Goal: Task Accomplishment & Management: Manage account settings

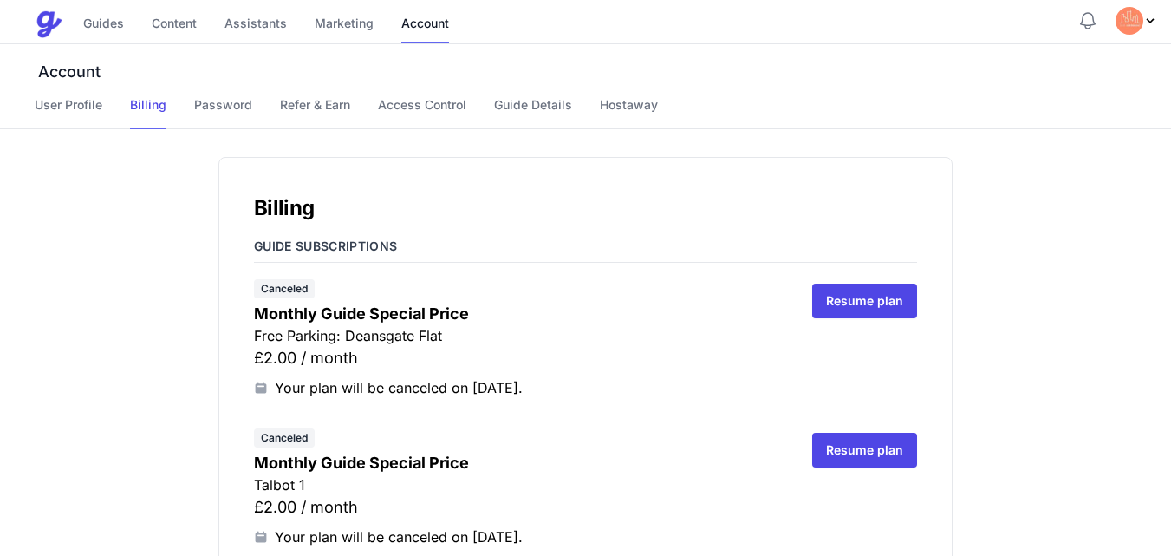
click at [715, 370] on div "Canceled Monthly Guide Special Price Free Parking: Deansgate Flat £2.00 / month…" at bounding box center [519, 337] width 531 height 121
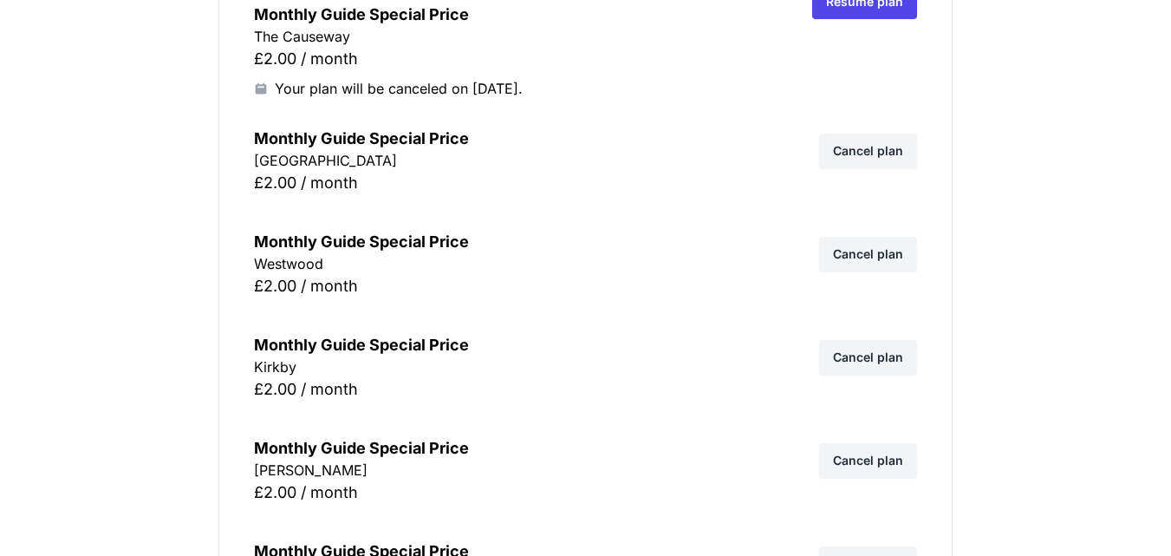
scroll to position [8775, 0]
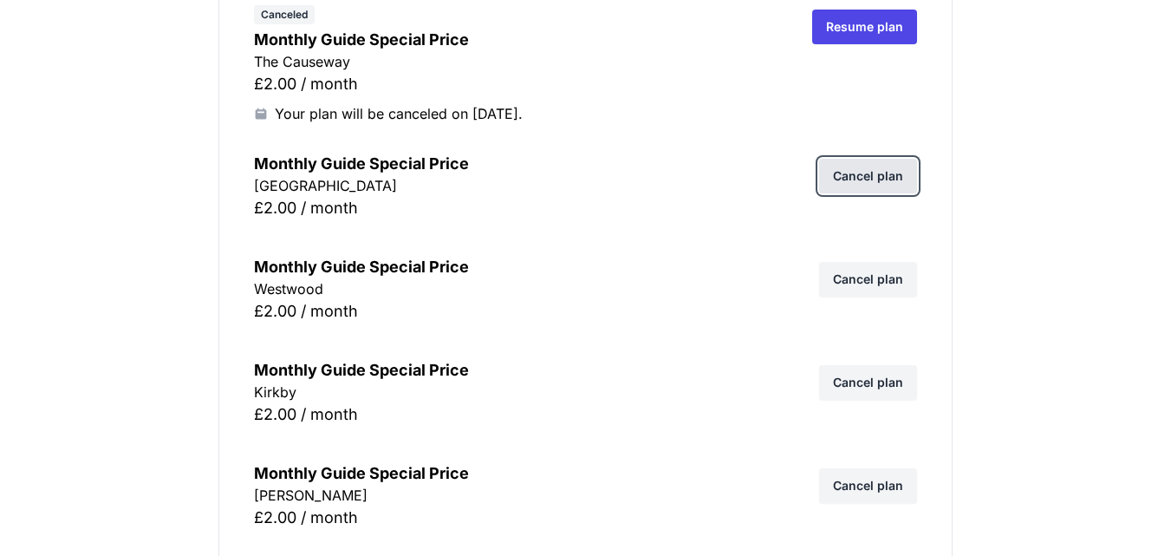
click at [892, 172] on link "Cancel plan" at bounding box center [868, 176] width 98 height 35
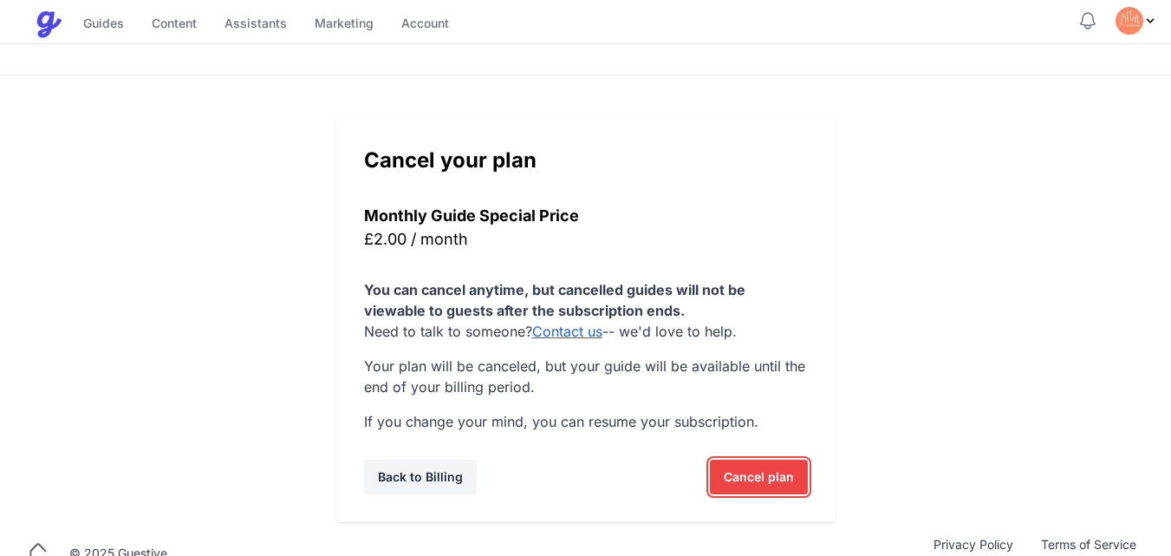
click at [799, 478] on button "Cancel plan Icons/spinner [GEOGRAPHIC_DATA]..." at bounding box center [759, 477] width 98 height 35
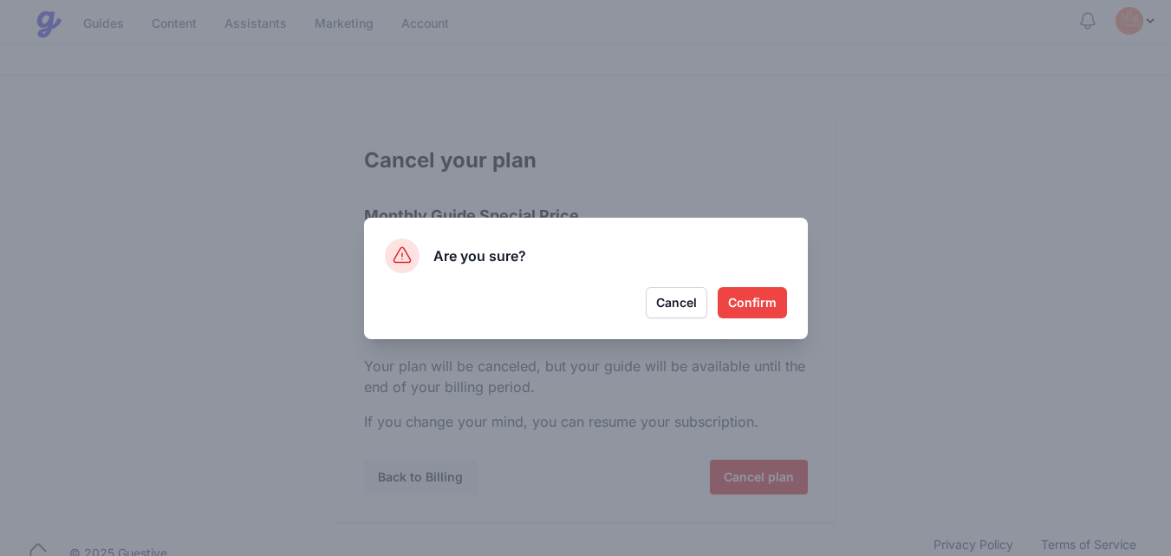
click at [755, 303] on button "Confirm" at bounding box center [752, 302] width 69 height 31
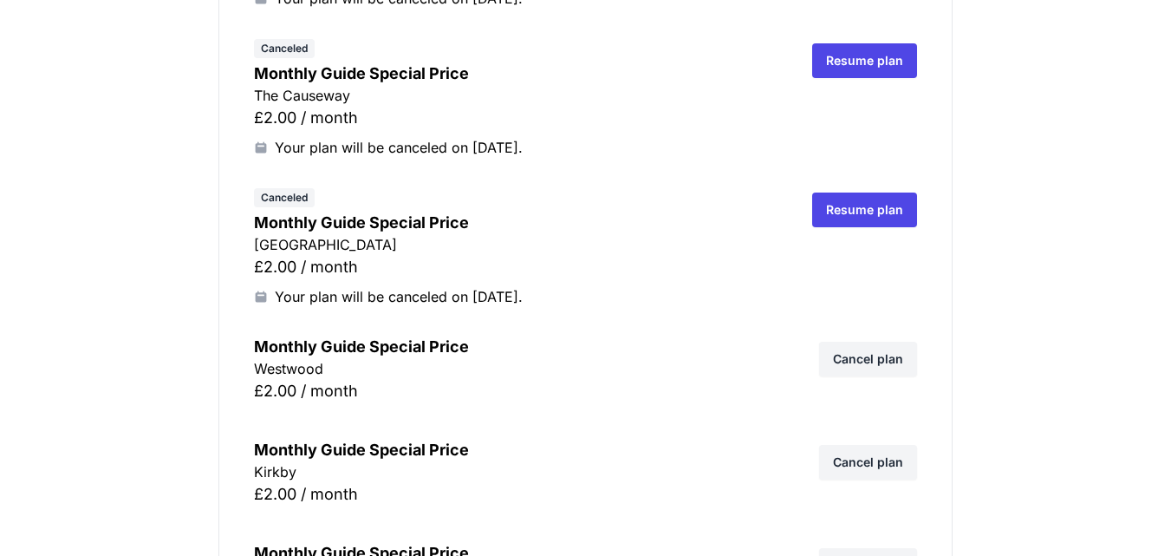
scroll to position [8740, 0]
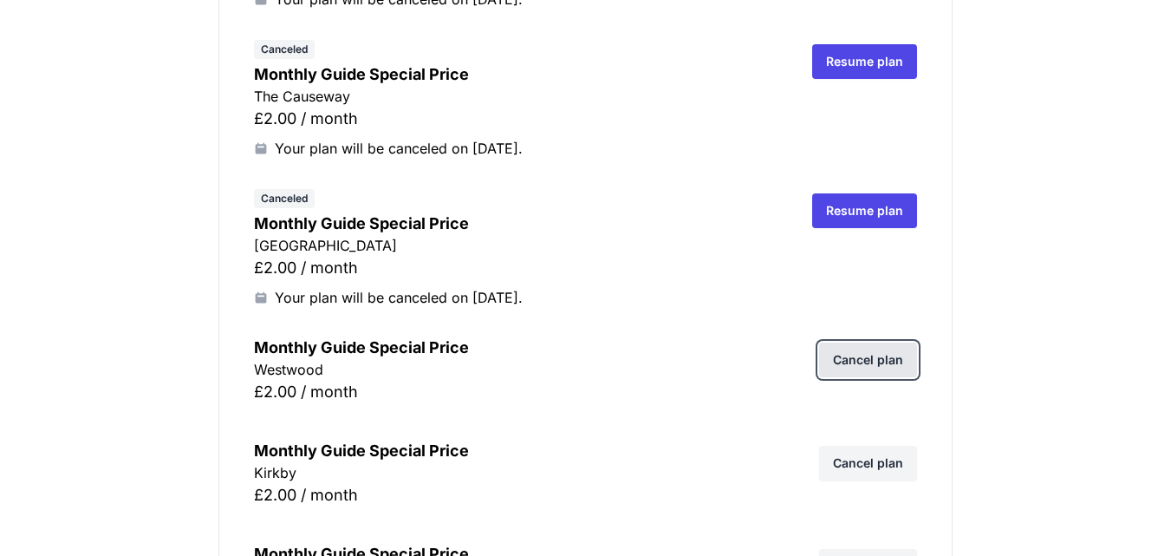
click at [888, 375] on link "Cancel plan" at bounding box center [868, 360] width 98 height 35
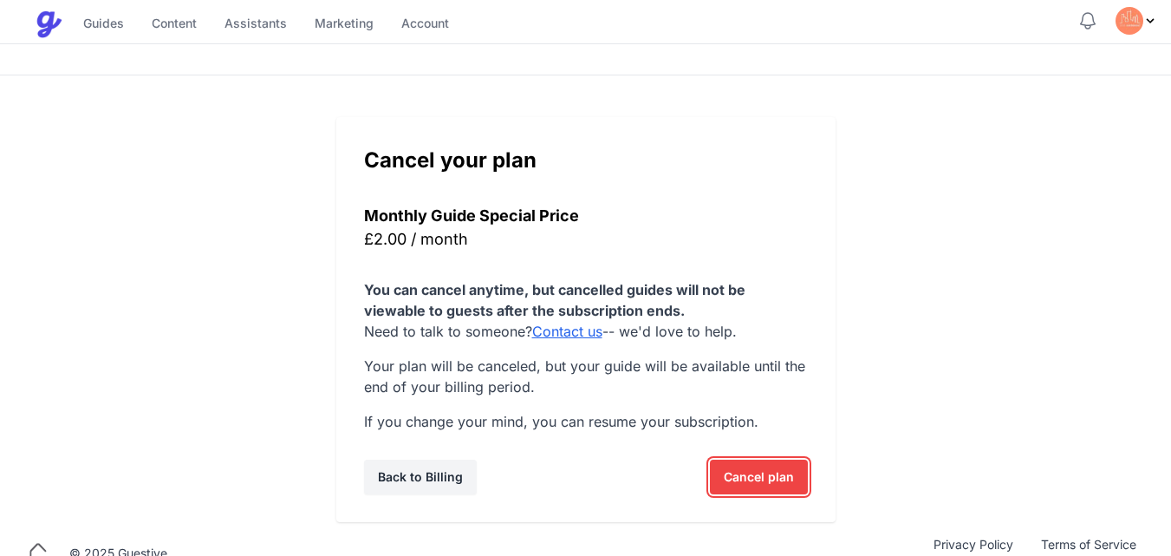
click at [762, 473] on span "Cancel plan" at bounding box center [759, 477] width 70 height 35
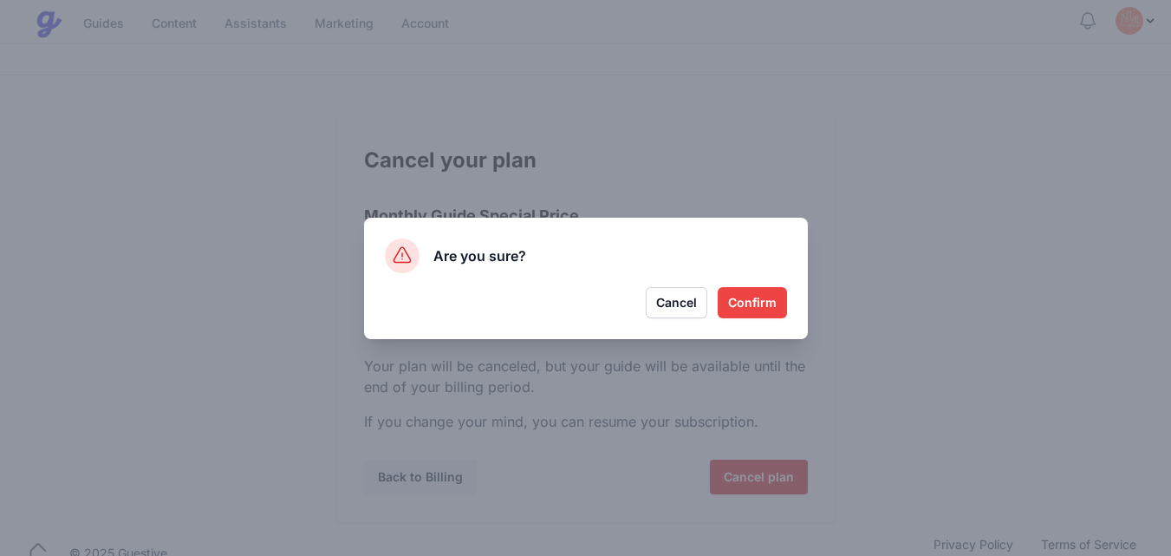
click at [761, 311] on button "Confirm" at bounding box center [752, 302] width 69 height 31
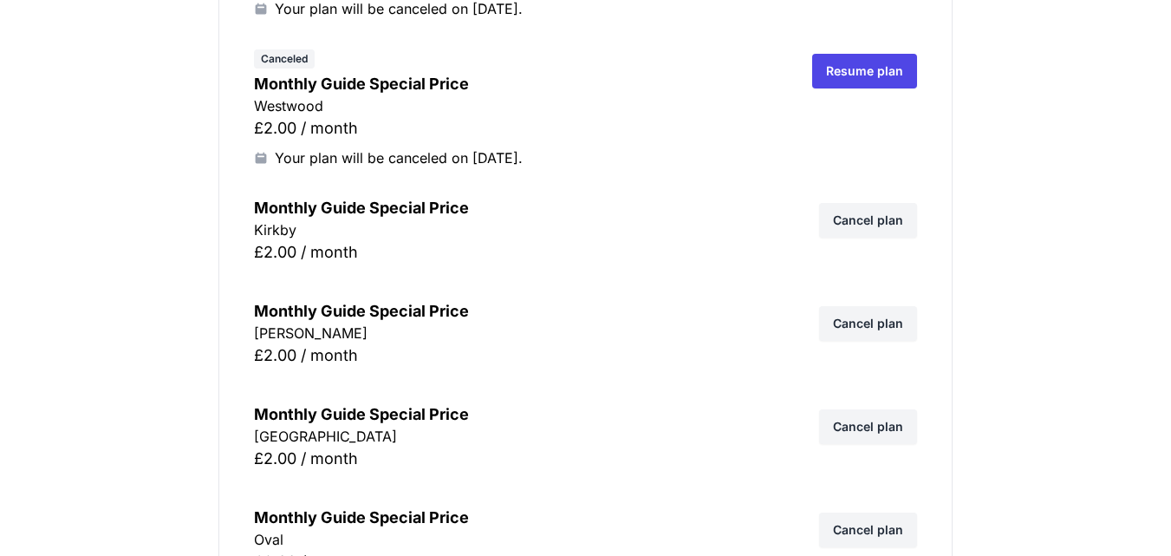
scroll to position [9008, 0]
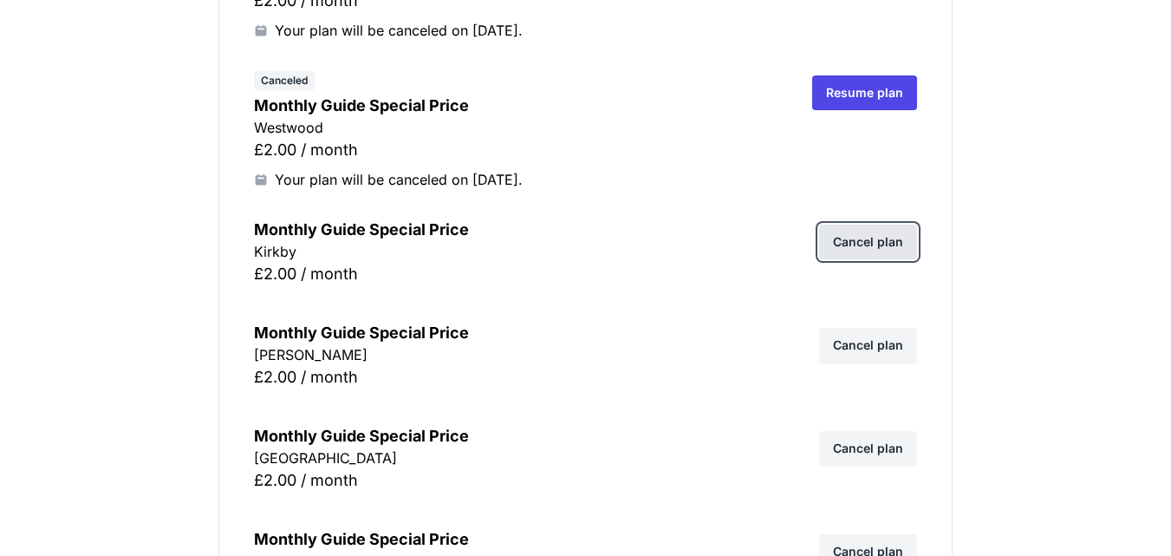
click at [885, 239] on link "Cancel plan" at bounding box center [868, 242] width 98 height 35
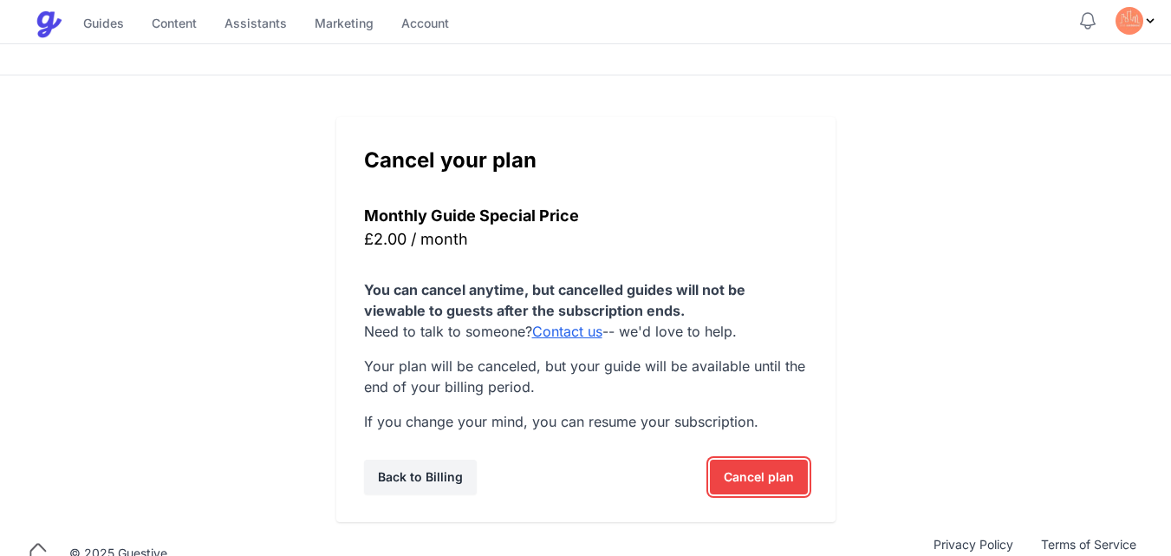
click at [728, 474] on span "Cancel plan" at bounding box center [759, 477] width 70 height 35
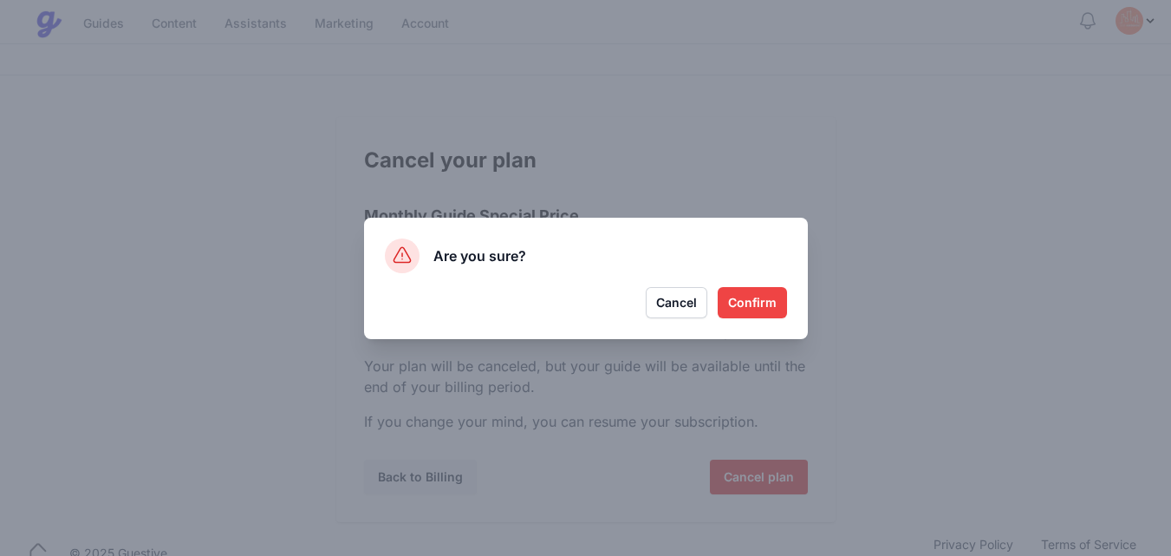
click at [761, 300] on button "Confirm" at bounding box center [752, 302] width 69 height 31
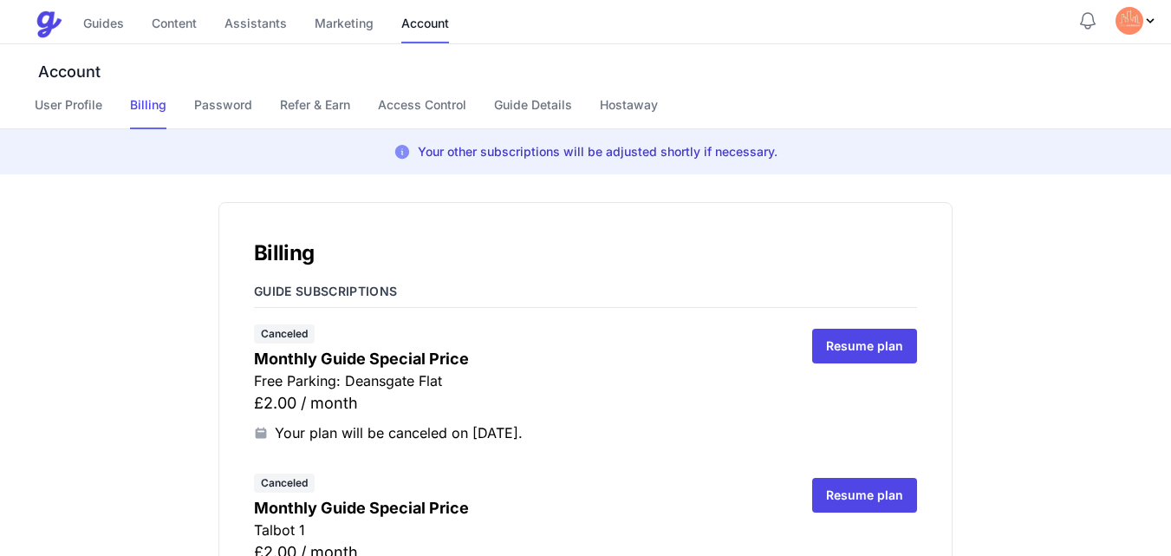
click at [626, 499] on h4 "Monthly Guide Special Price" at bounding box center [519, 507] width 531 height 23
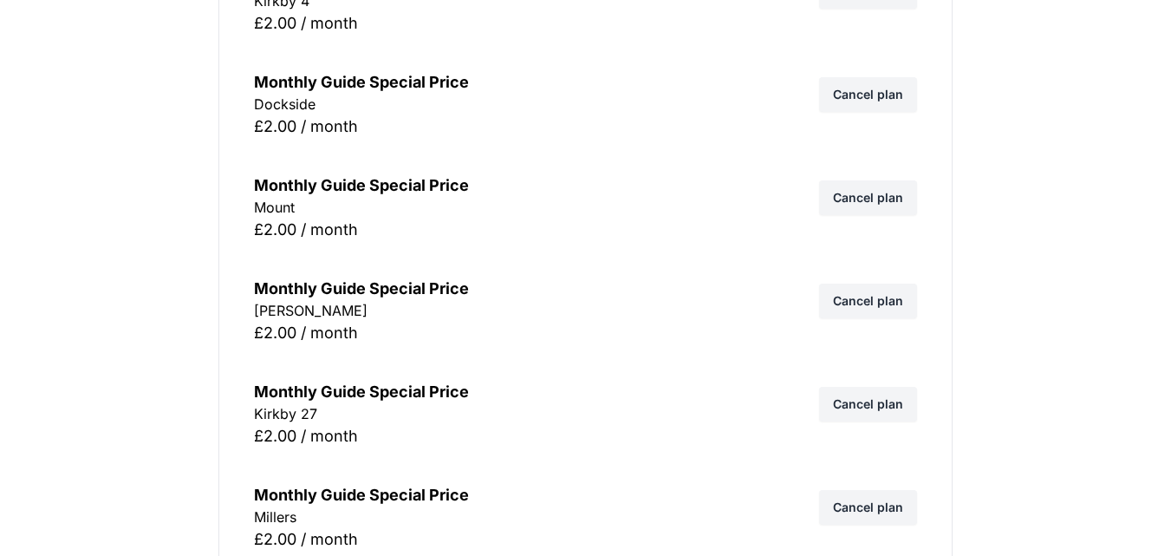
scroll to position [10371, 0]
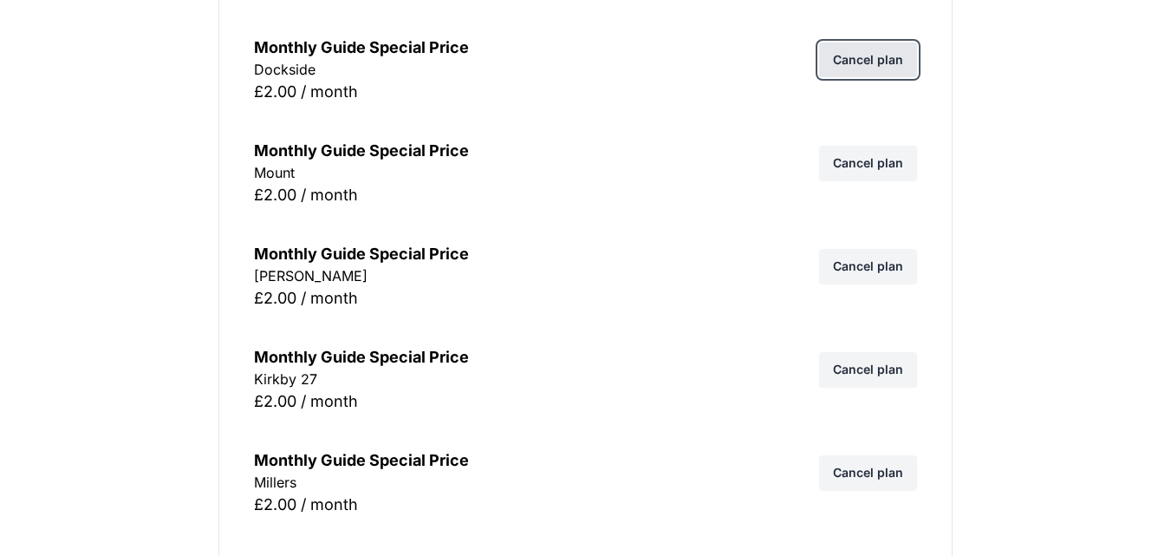
click at [888, 62] on link "Cancel plan" at bounding box center [868, 59] width 98 height 35
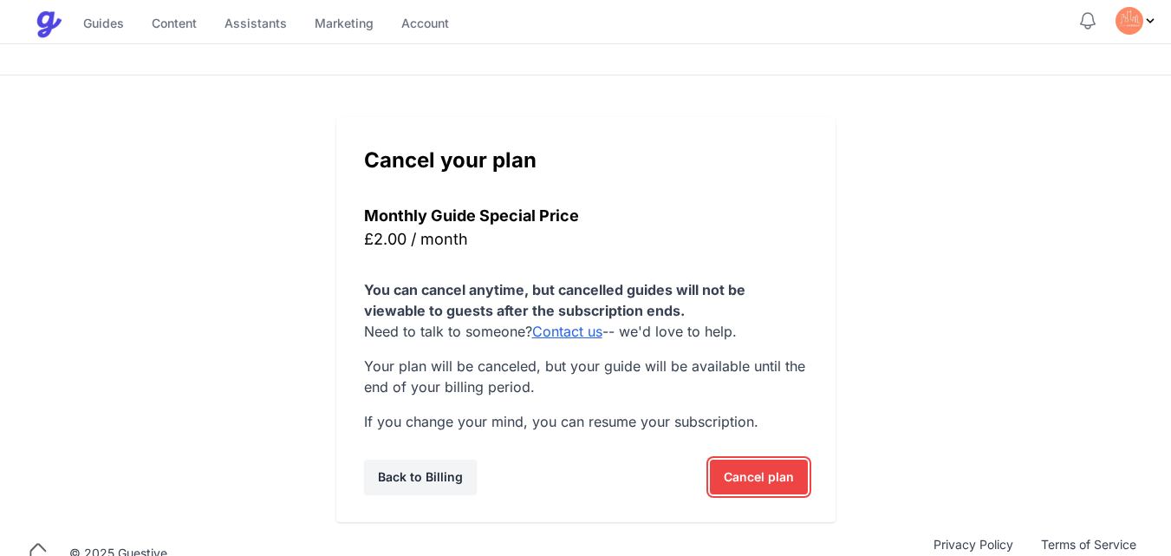
click at [766, 470] on span "Cancel plan" at bounding box center [759, 477] width 70 height 35
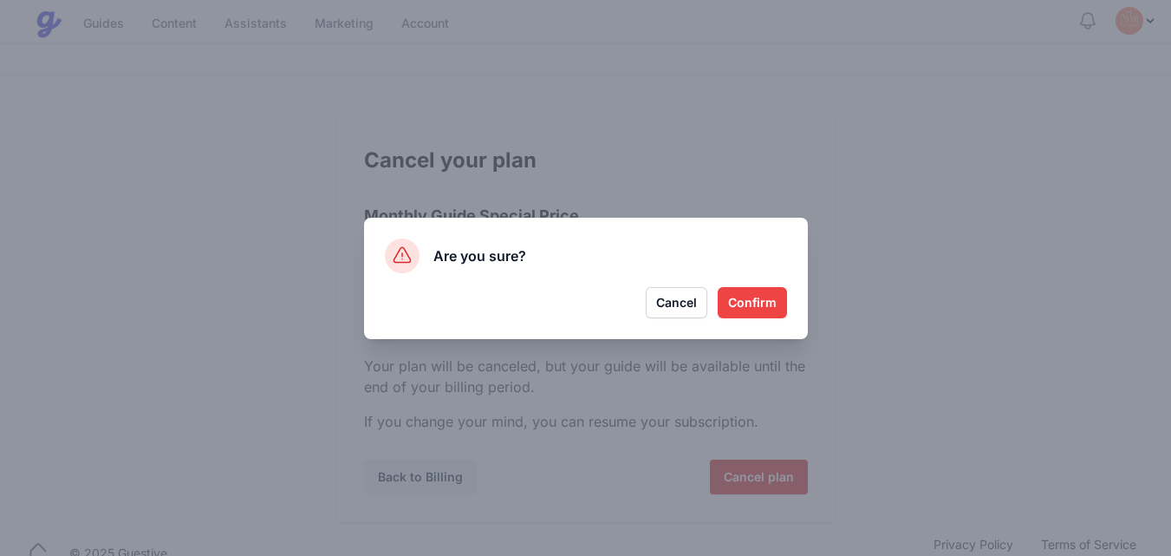
click at [772, 298] on button "Confirm" at bounding box center [752, 302] width 69 height 31
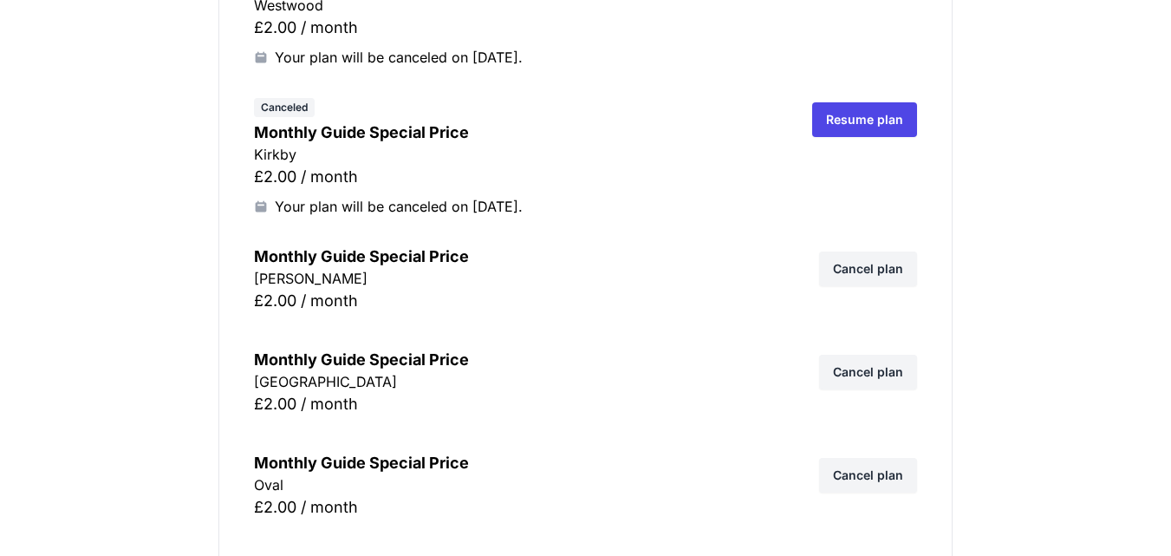
scroll to position [9157, 0]
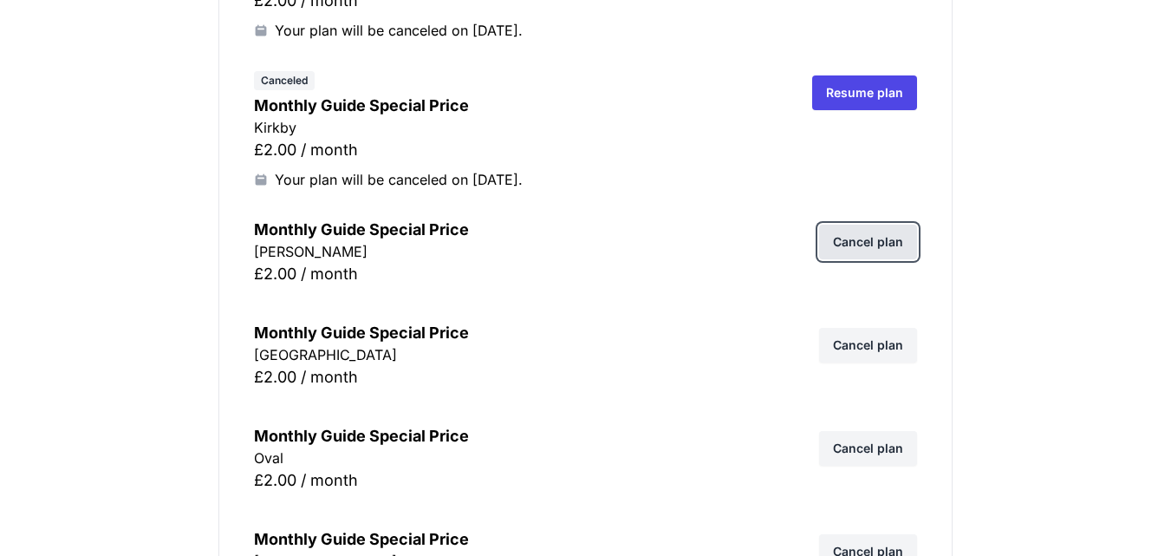
click at [876, 240] on link "Cancel plan" at bounding box center [868, 242] width 98 height 35
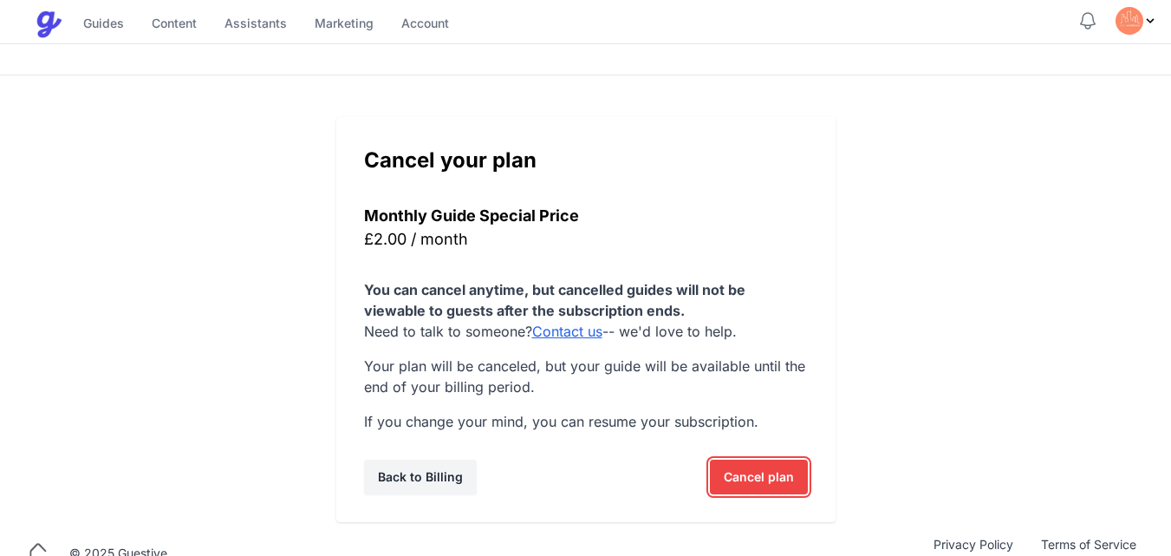
click at [749, 490] on span "Cancel plan" at bounding box center [759, 477] width 70 height 35
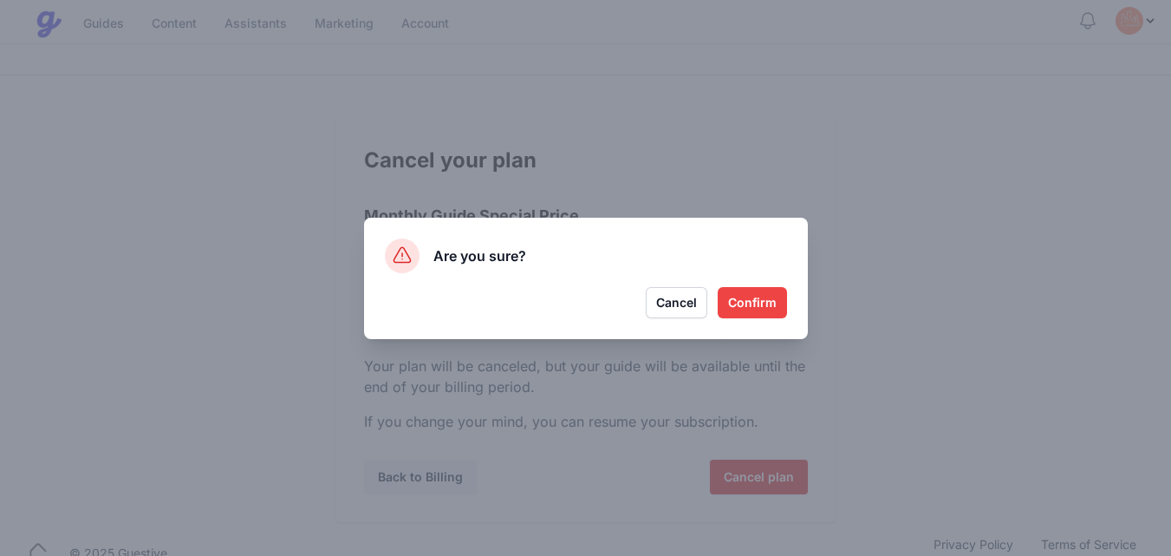
click at [749, 310] on button "Confirm" at bounding box center [752, 302] width 69 height 31
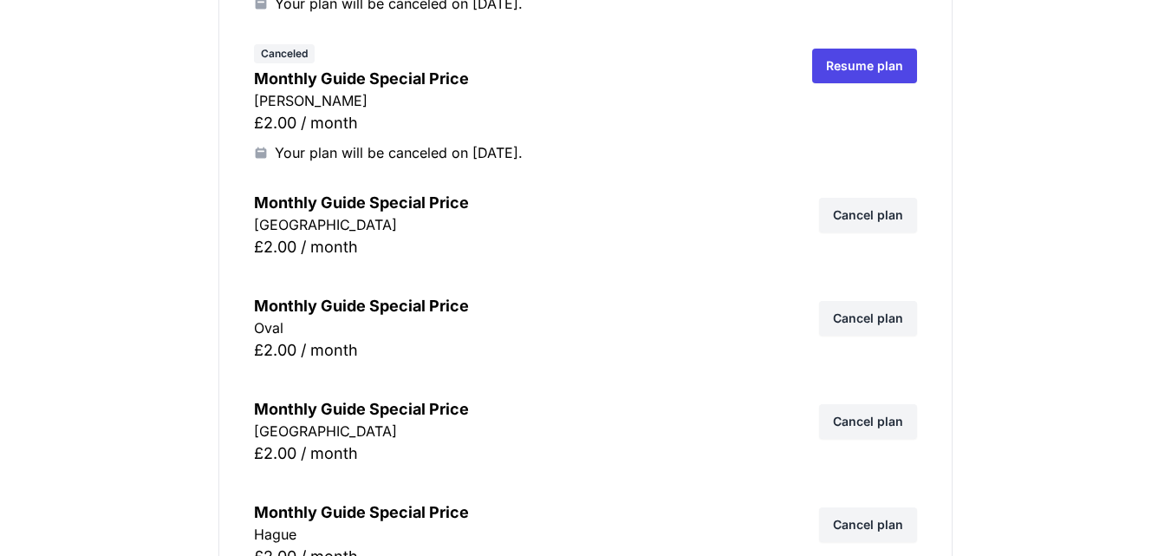
scroll to position [9261, 0]
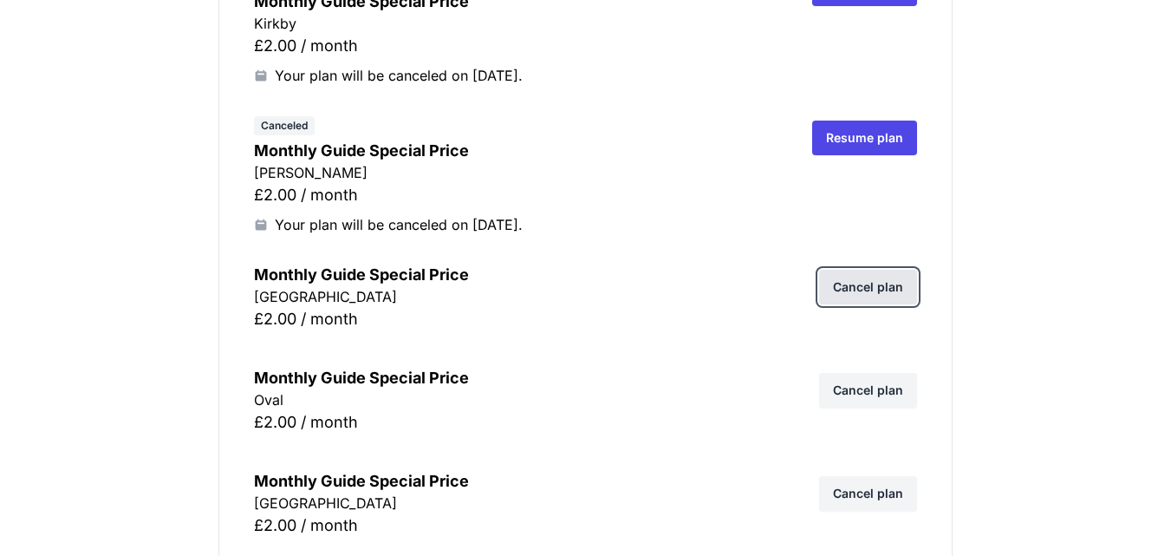
click at [897, 288] on link "Cancel plan" at bounding box center [868, 287] width 98 height 35
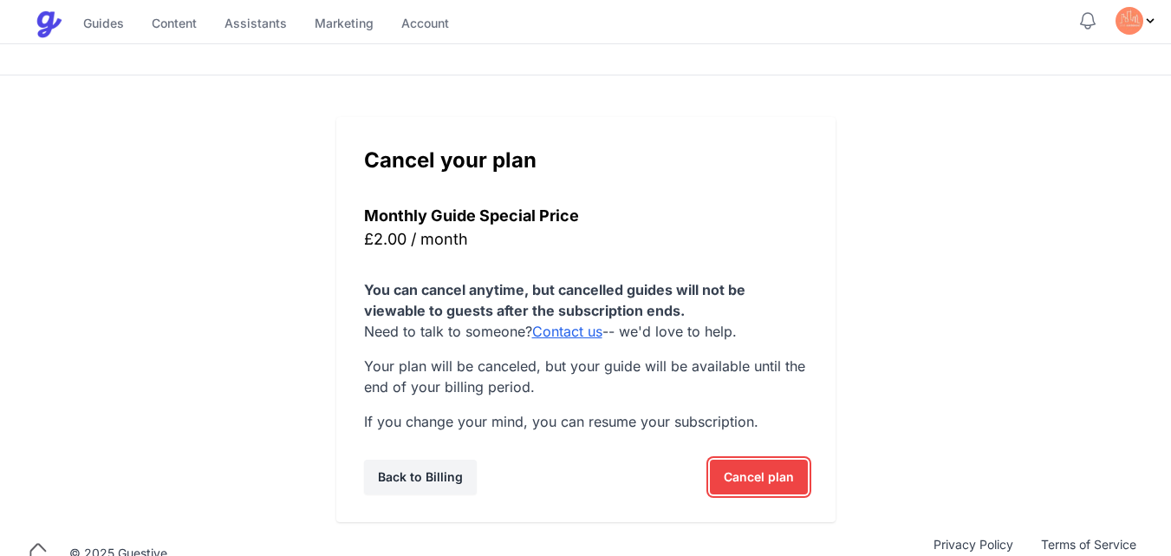
click at [736, 466] on span "Cancel plan" at bounding box center [759, 477] width 70 height 35
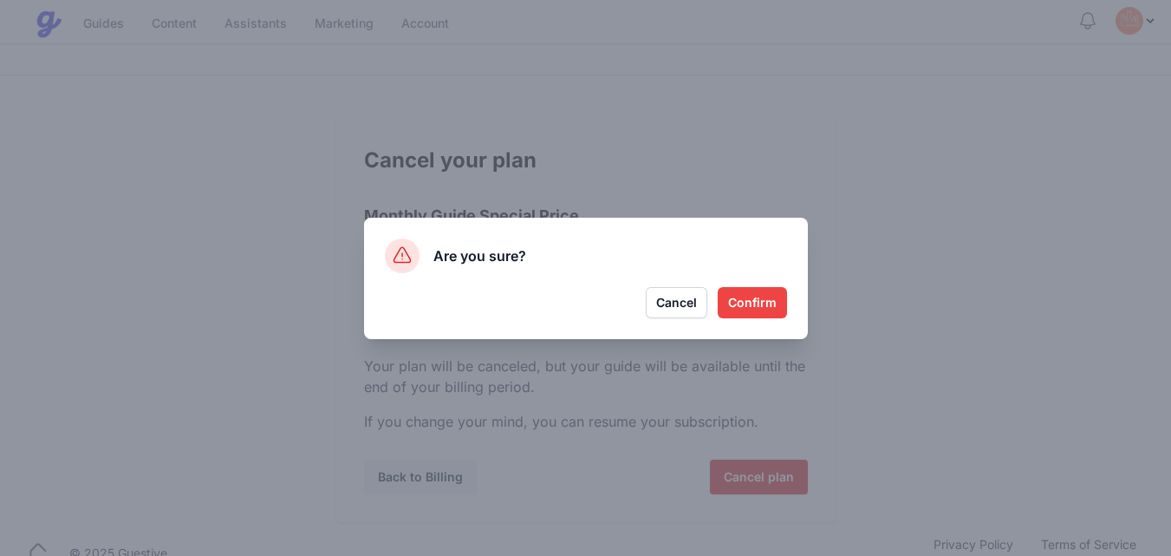
click at [752, 298] on button "Confirm" at bounding box center [752, 302] width 69 height 31
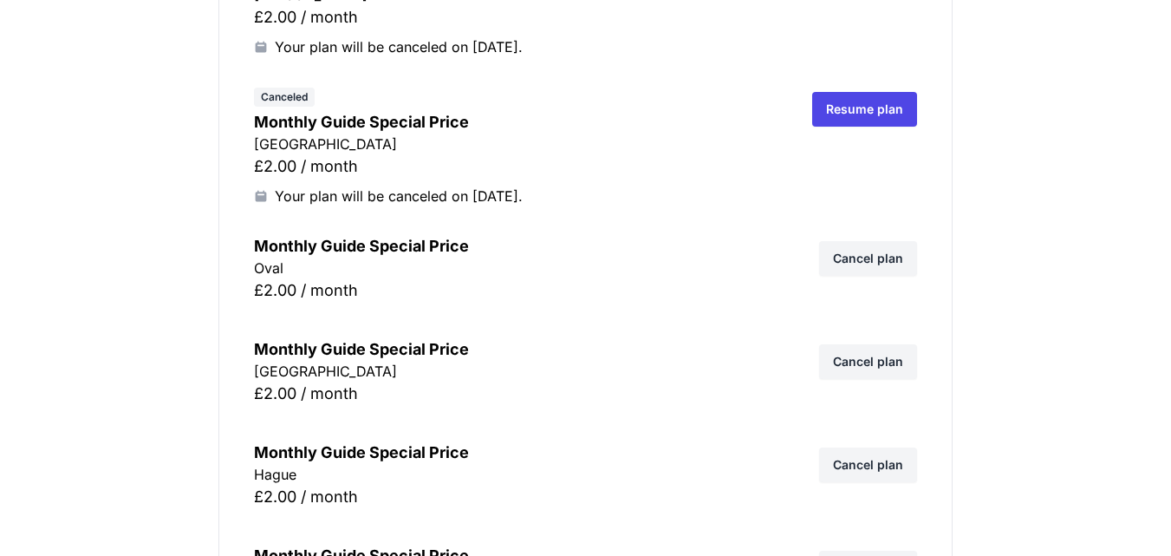
scroll to position [9389, 0]
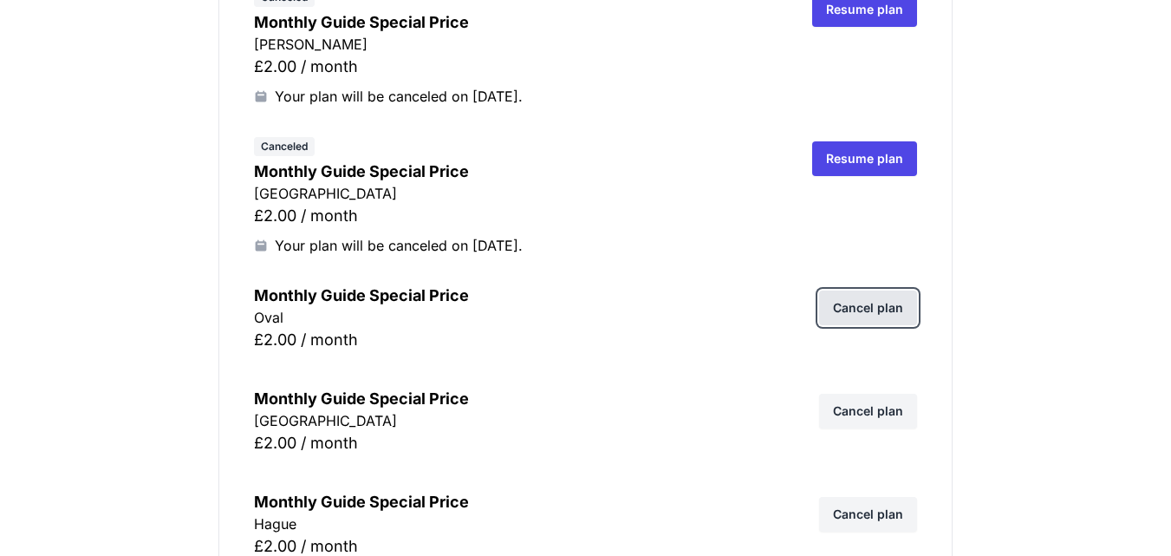
click at [870, 310] on link "Cancel plan" at bounding box center [868, 307] width 98 height 35
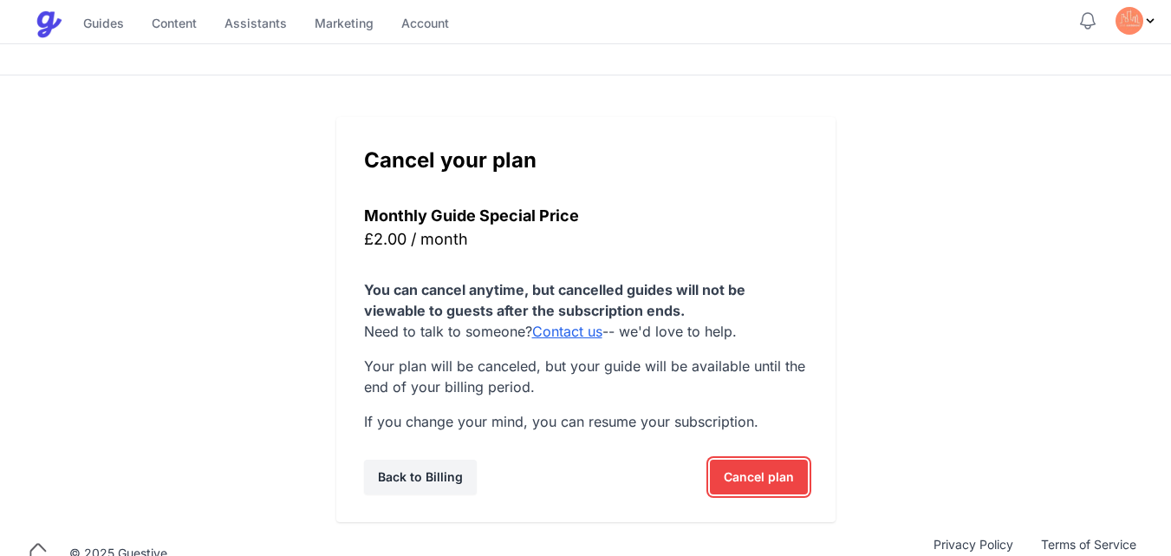
click at [726, 480] on span "Cancel plan" at bounding box center [759, 477] width 70 height 35
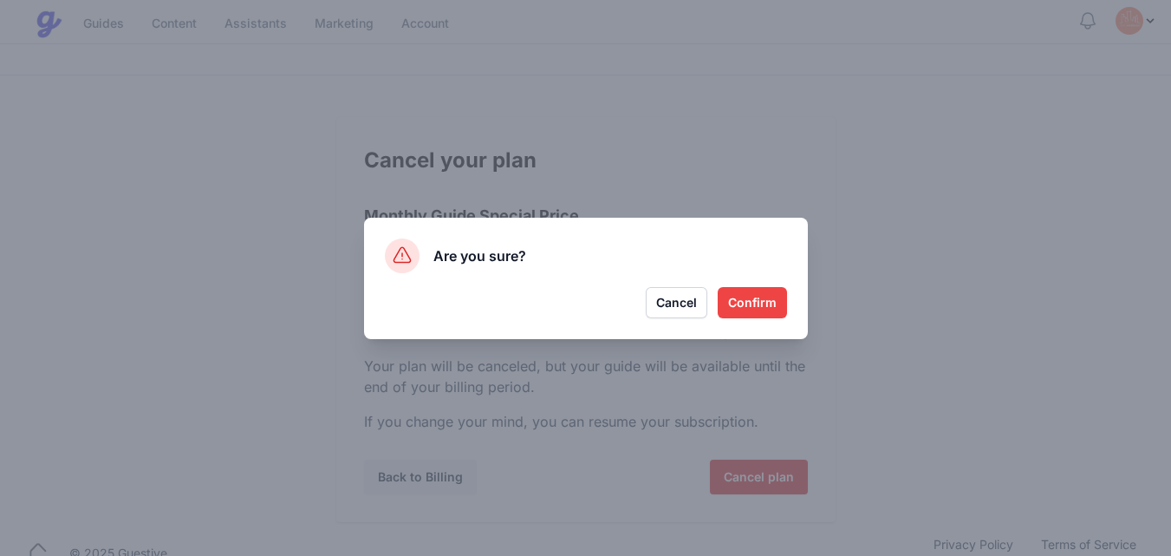
click at [742, 314] on button "Confirm" at bounding box center [752, 302] width 69 height 31
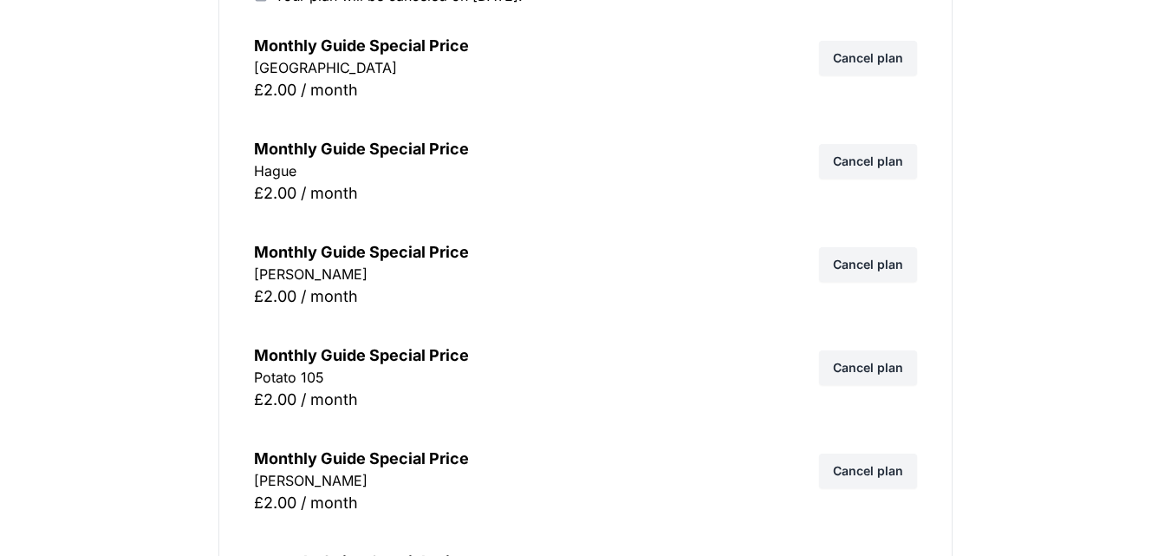
scroll to position [9597, 0]
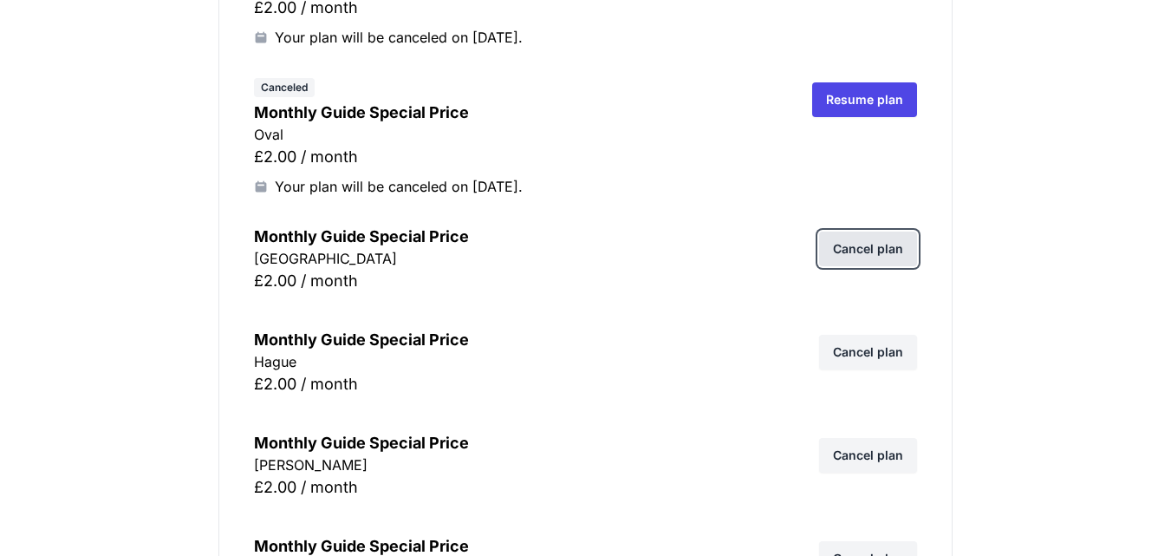
click at [886, 249] on link "Cancel plan" at bounding box center [868, 249] width 98 height 35
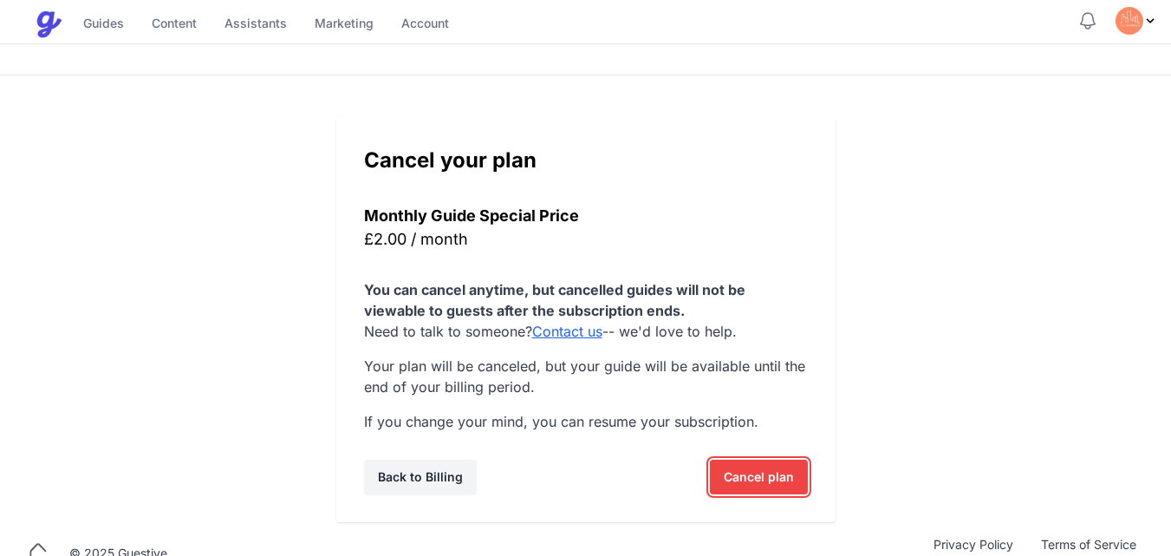
click at [751, 468] on span "Cancel plan" at bounding box center [759, 477] width 70 height 35
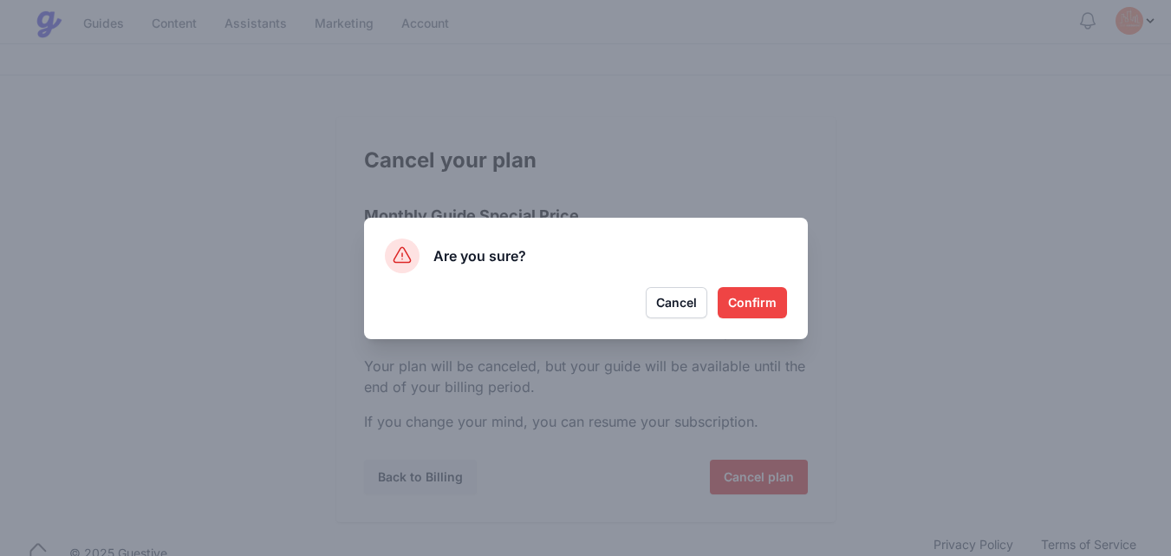
click at [750, 296] on button "Confirm" at bounding box center [752, 302] width 69 height 31
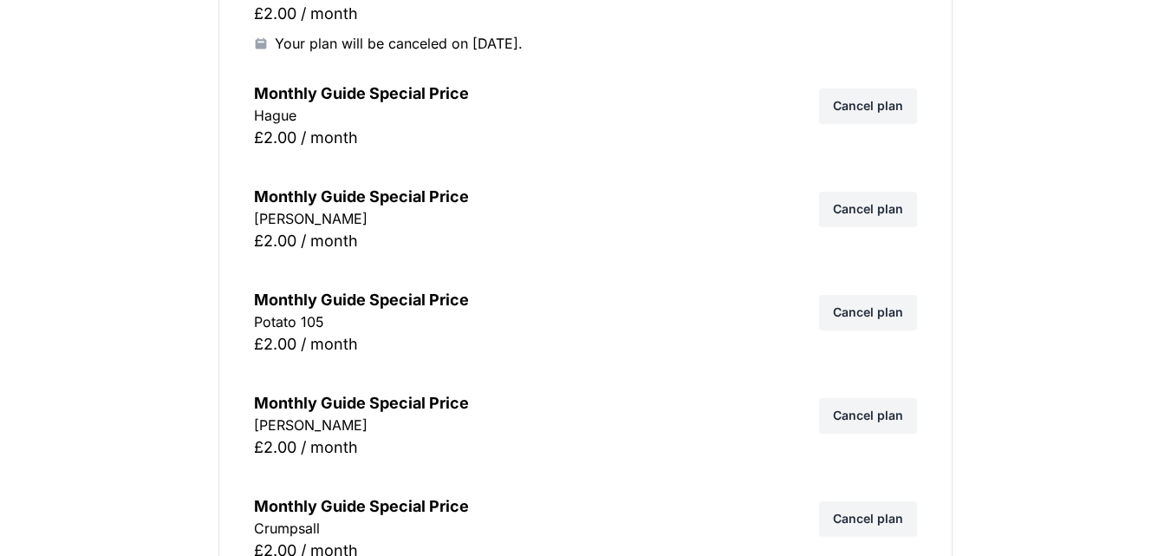
scroll to position [9816, 0]
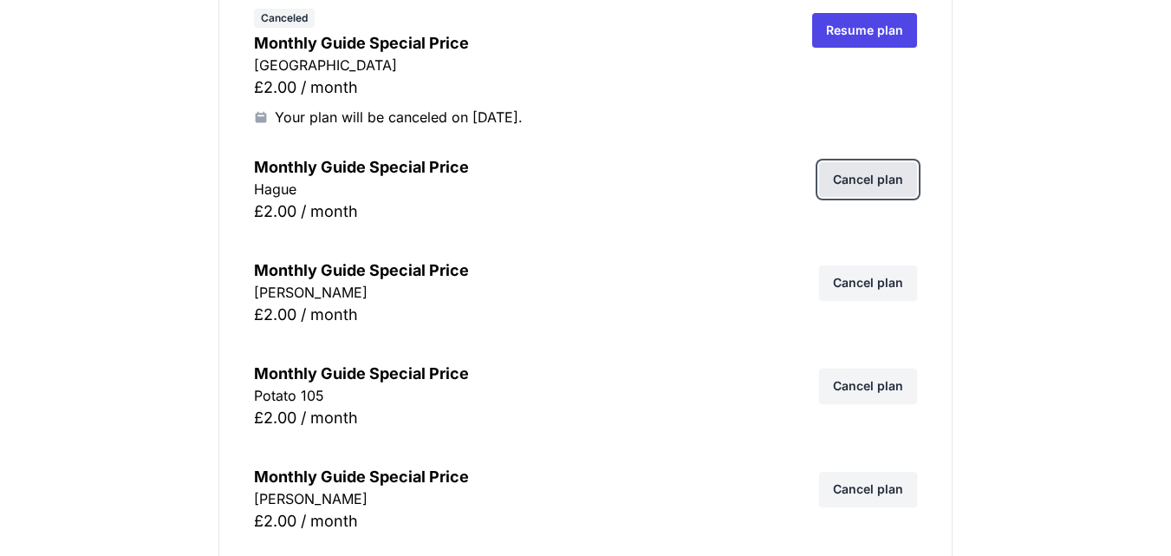
click at [879, 189] on link "Cancel plan" at bounding box center [868, 179] width 98 height 35
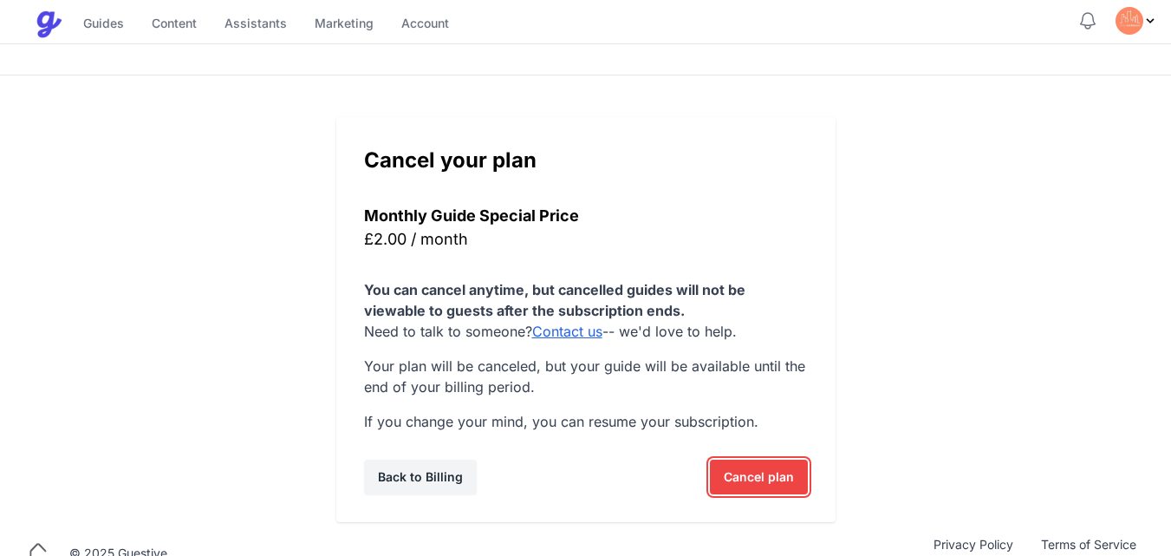
click at [734, 480] on span "Cancel plan" at bounding box center [759, 477] width 70 height 35
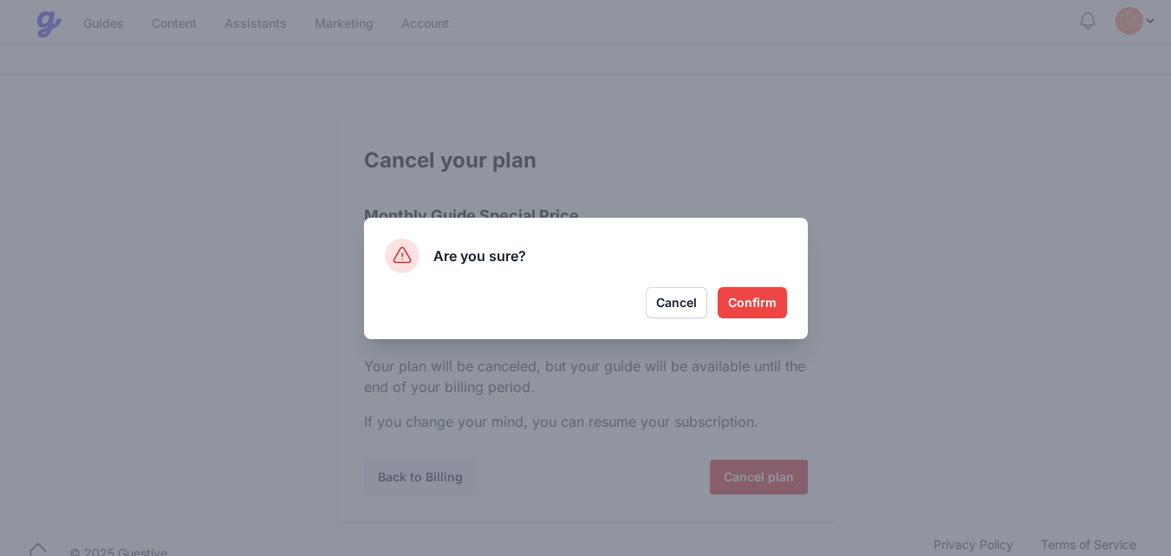
click at [762, 314] on button "Confirm" at bounding box center [752, 302] width 69 height 31
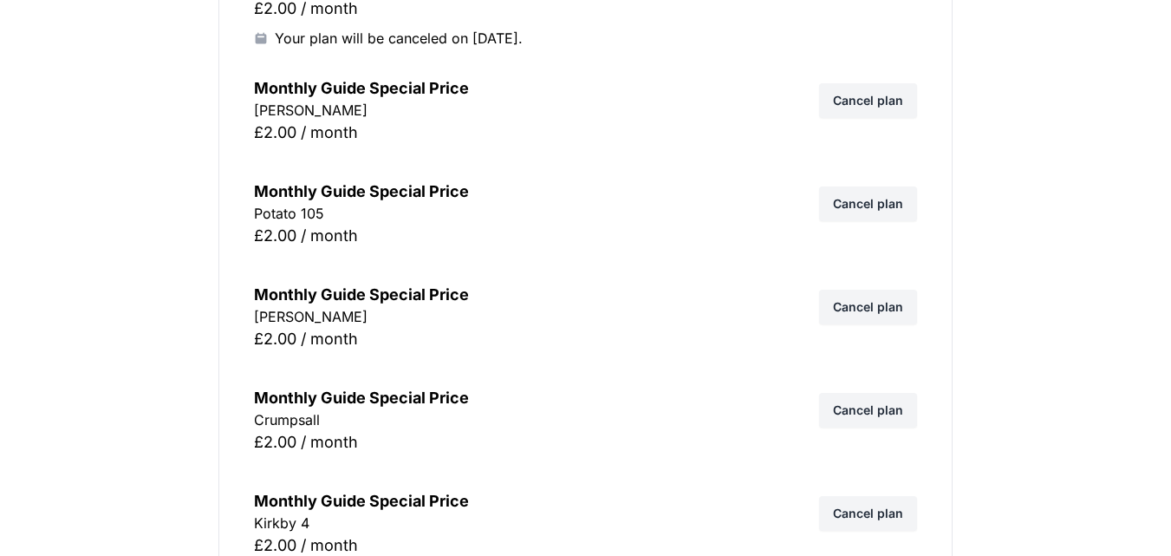
scroll to position [9979, 0]
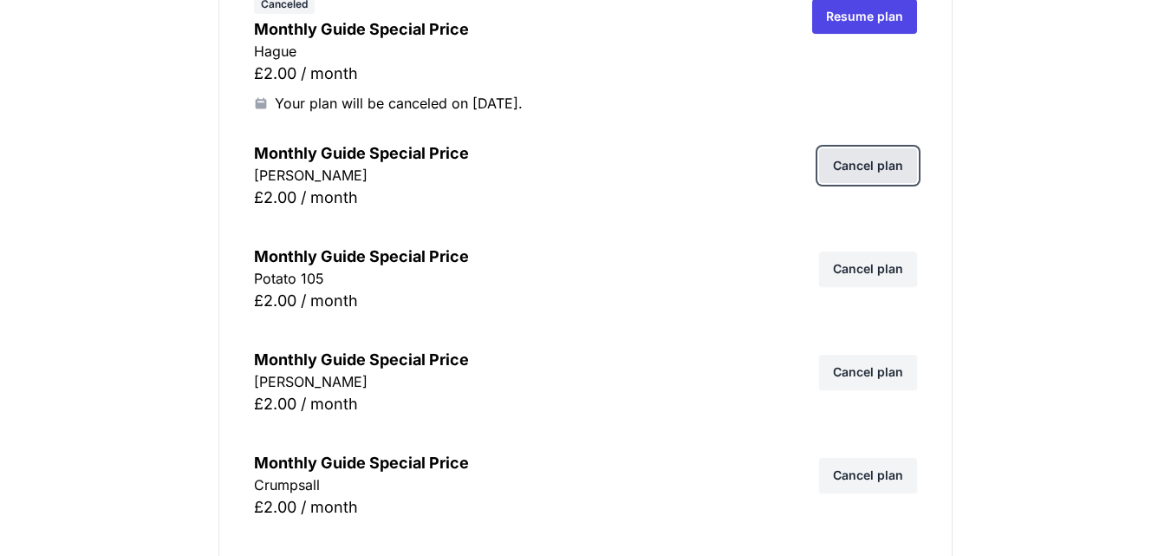
click at [865, 158] on link "Cancel plan" at bounding box center [868, 165] width 98 height 35
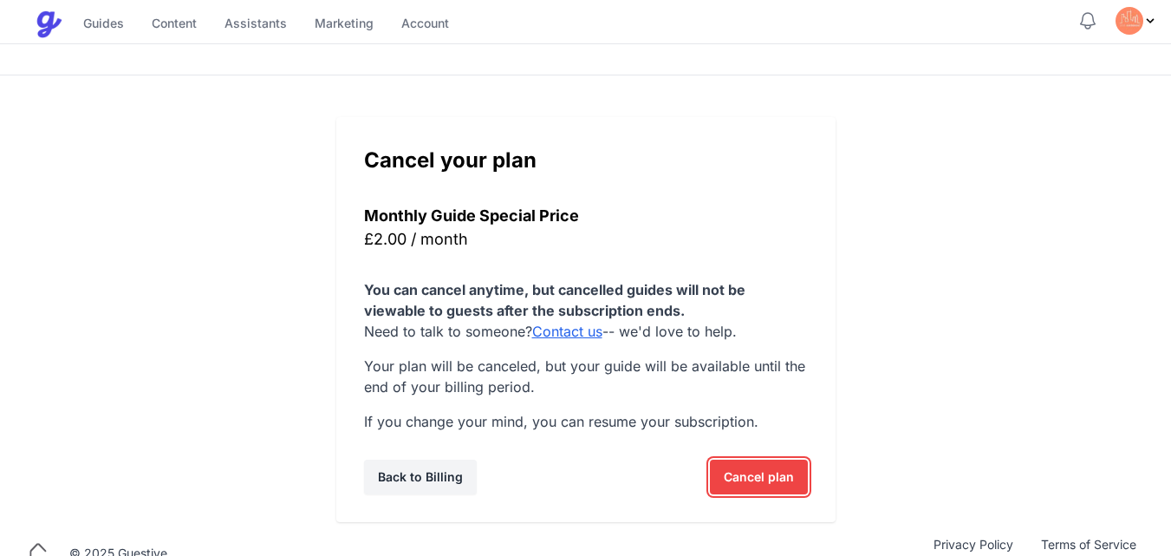
click at [746, 475] on span "Cancel plan" at bounding box center [759, 477] width 70 height 35
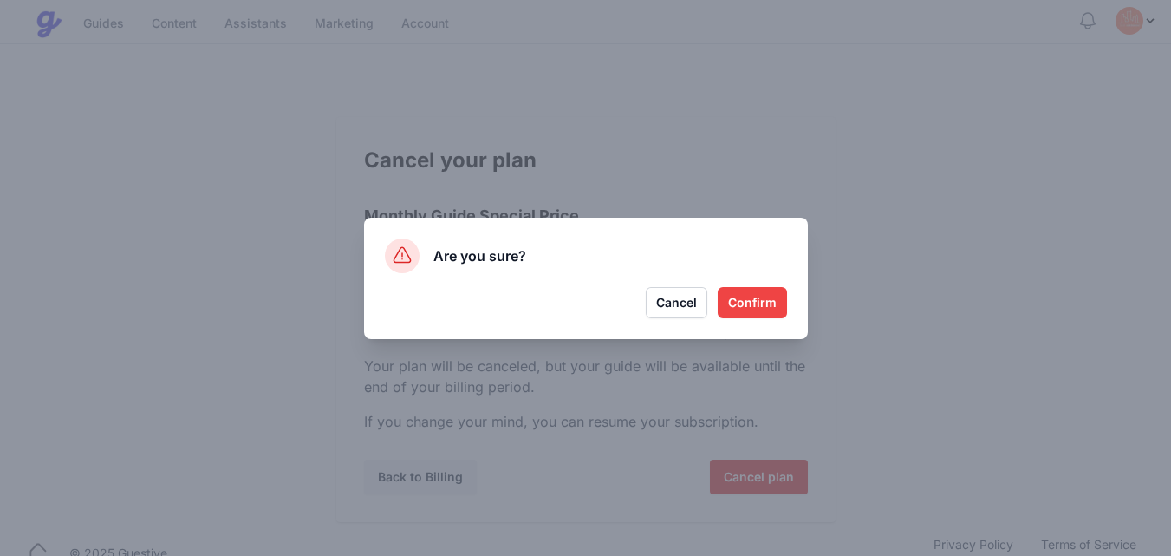
click at [762, 309] on button "Confirm" at bounding box center [752, 302] width 69 height 31
